Goal: Task Accomplishment & Management: Complete application form

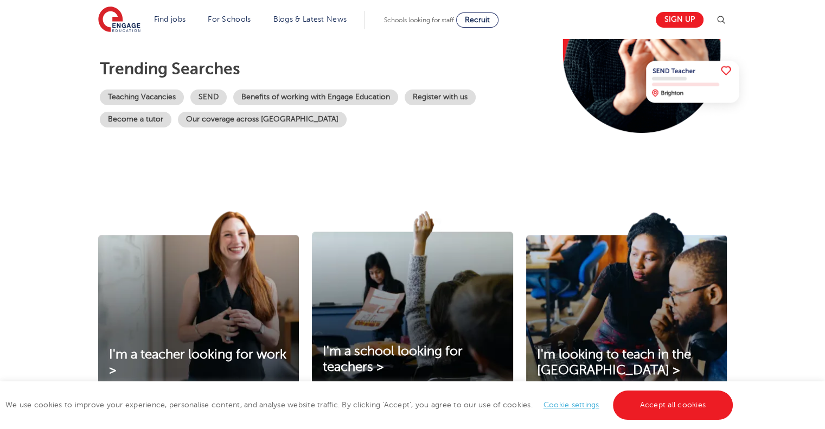
scroll to position [217, 0]
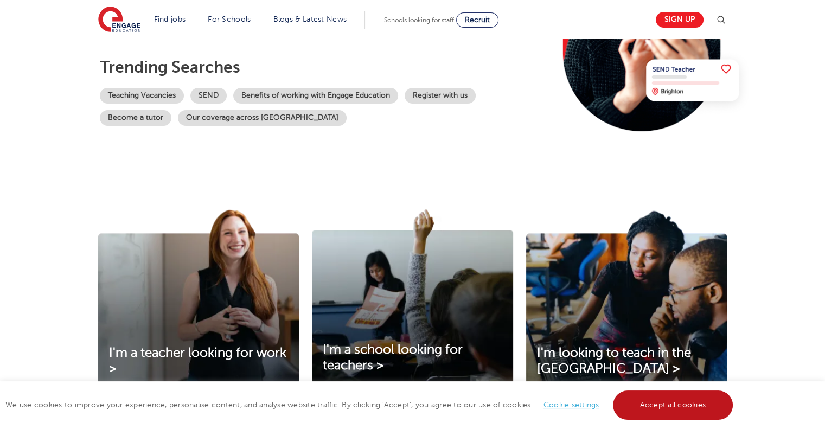
click at [699, 414] on link "Accept all cookies" at bounding box center [673, 405] width 120 height 29
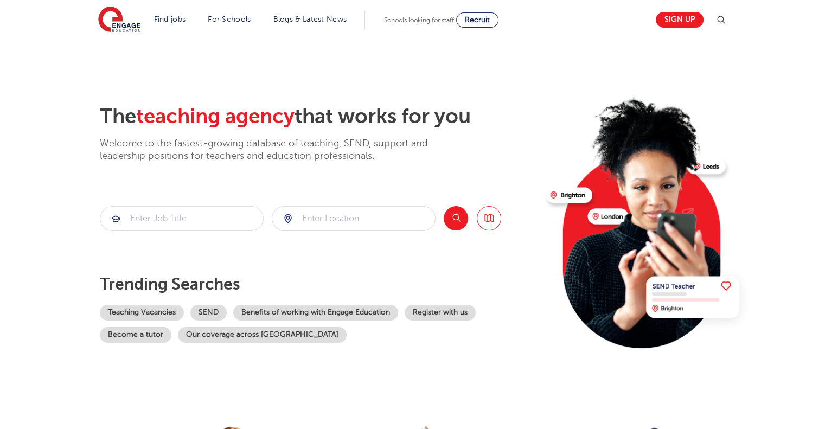
scroll to position [0, 0]
click at [213, 216] on input "search" at bounding box center [181, 219] width 163 height 24
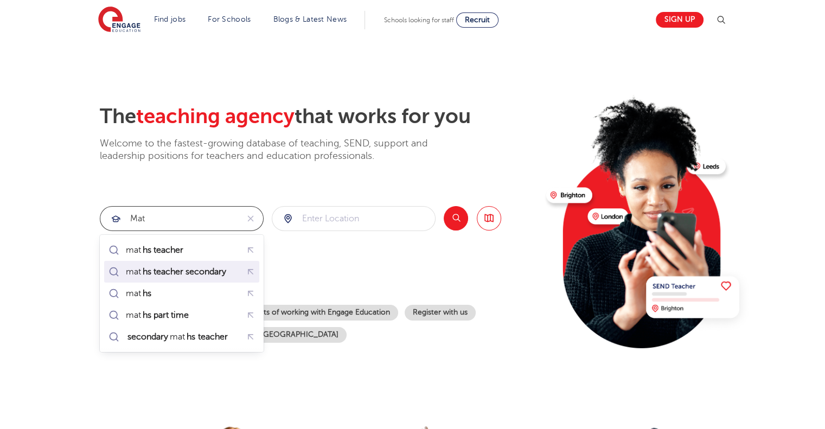
click at [194, 281] on li "mat hs teacher secondary" at bounding box center [181, 272] width 155 height 22
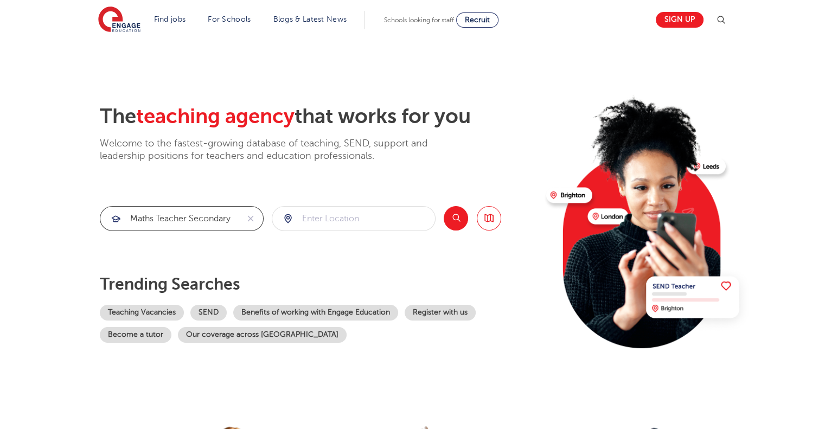
type input "maths teacher secondary"
click at [319, 218] on input "search" at bounding box center [353, 219] width 163 height 24
type input "scotland"
click button "Submit" at bounding box center [0, 0] width 0 height 0
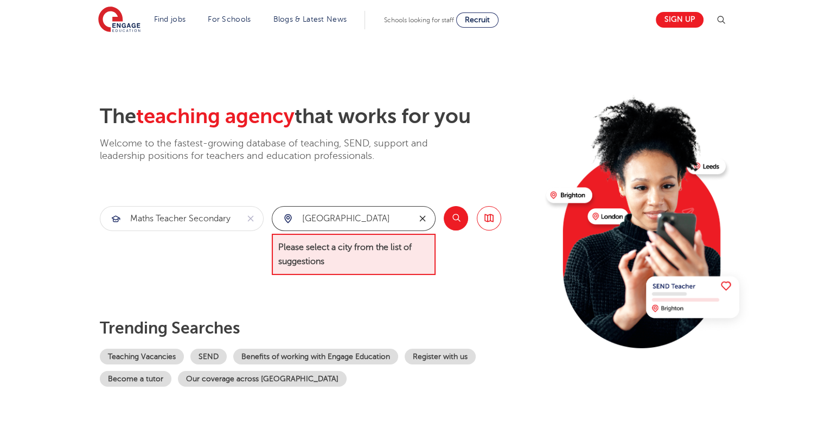
click at [425, 218] on icon "reset" at bounding box center [422, 219] width 11 height 10
click at [382, 220] on input "search" at bounding box center [353, 219] width 163 height 24
type input "falkirk"
click button "Submit" at bounding box center [0, 0] width 0 height 0
click at [448, 226] on button "Search" at bounding box center [456, 218] width 24 height 24
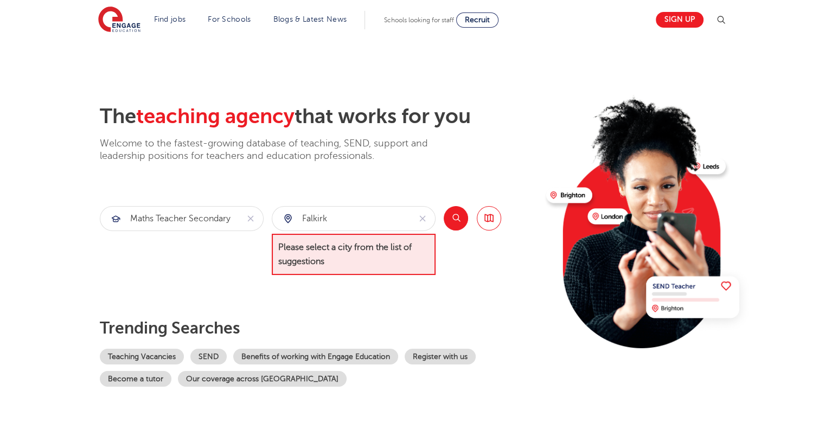
click at [448, 226] on button "Search" at bounding box center [456, 218] width 24 height 24
click at [424, 223] on button "reset" at bounding box center [422, 219] width 25 height 24
click at [411, 306] on div "The teaching agency that works for you Welcome to the fastest-growing database …" at bounding box center [319, 245] width 438 height 283
click at [312, 210] on input "search" at bounding box center [353, 219] width 163 height 24
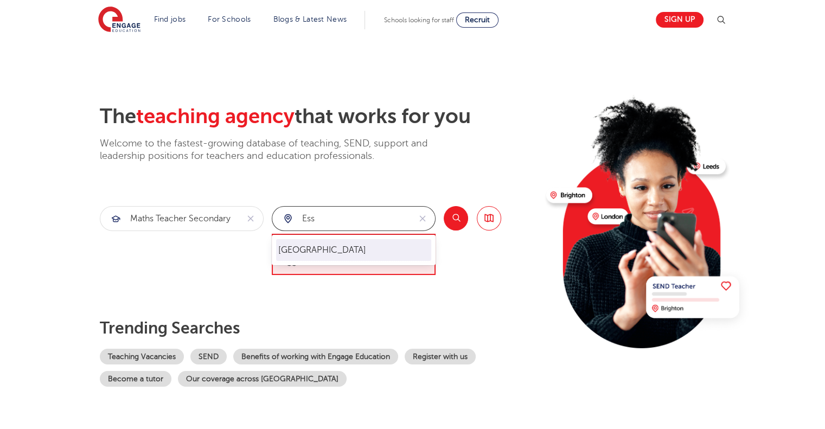
click at [310, 257] on li "Essex" at bounding box center [353, 250] width 155 height 22
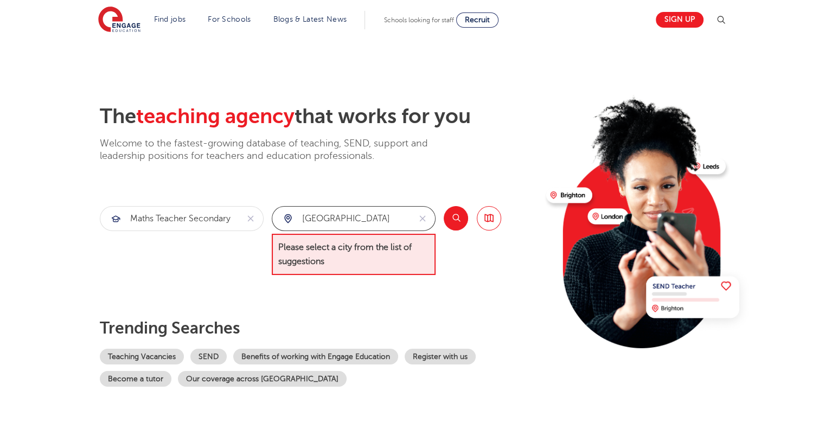
type input "Essex"
click at [375, 329] on p "Trending searches" at bounding box center [319, 328] width 438 height 20
click at [430, 357] on link "Register with us" at bounding box center [440, 357] width 71 height 16
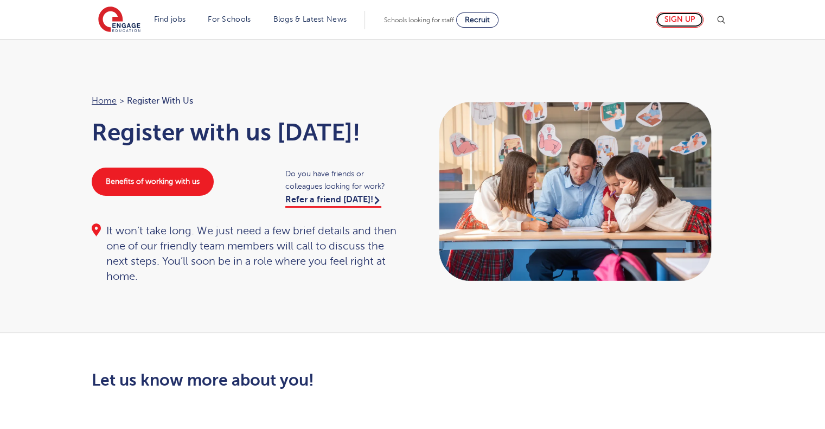
click at [676, 16] on link "Sign up" at bounding box center [680, 20] width 48 height 16
click at [681, 16] on link "Sign up" at bounding box center [680, 20] width 48 height 16
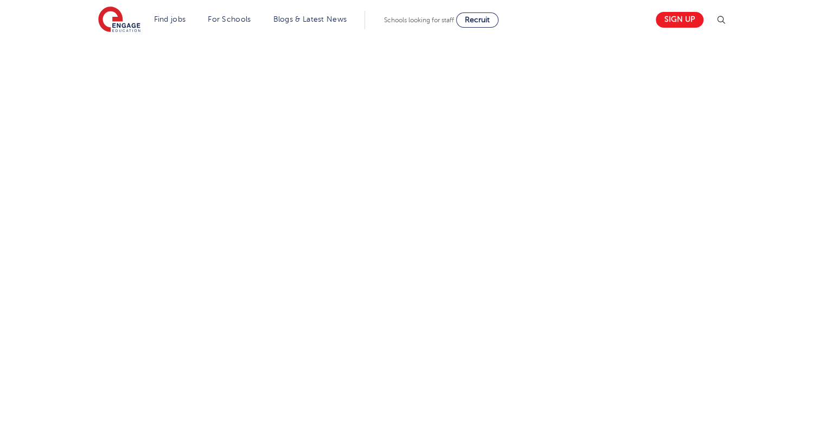
scroll to position [400, 0]
